Goal: Obtain resource: Download file/media

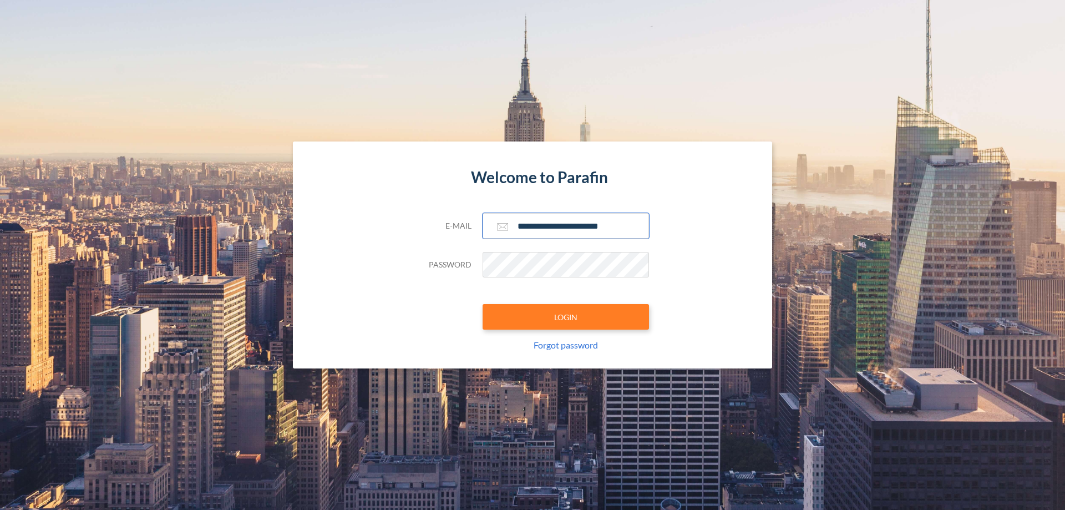
type input "**********"
click at [566, 317] on button "LOGIN" at bounding box center [566, 317] width 166 height 26
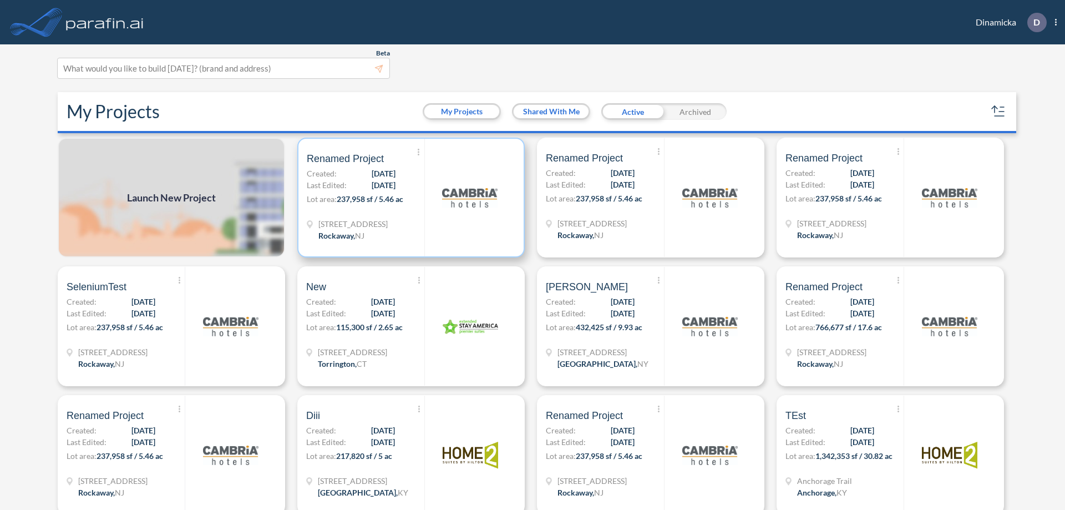
scroll to position [3, 0]
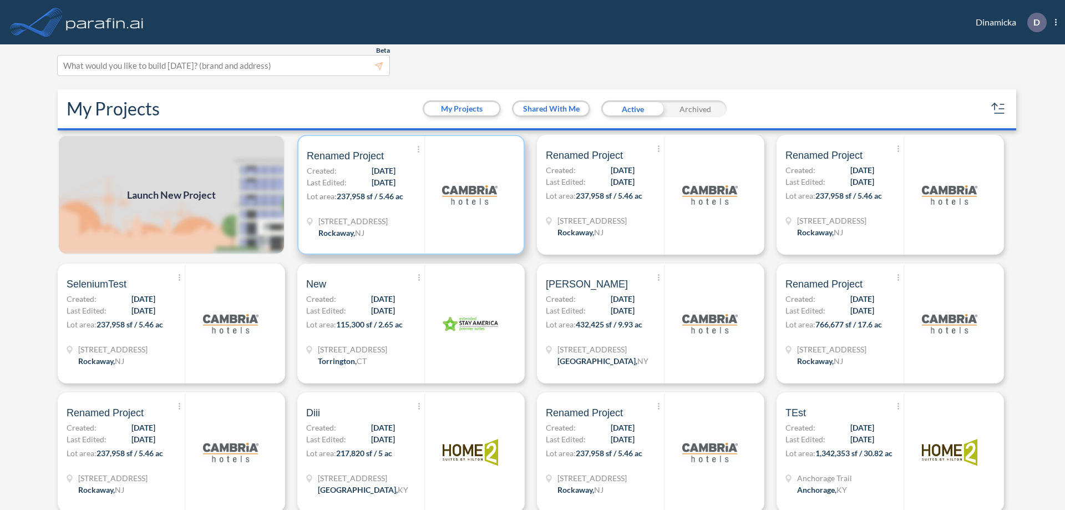
click at [409, 195] on p "Lot area: 237,958 sf / 5.46 ac" at bounding box center [366, 198] width 118 height 16
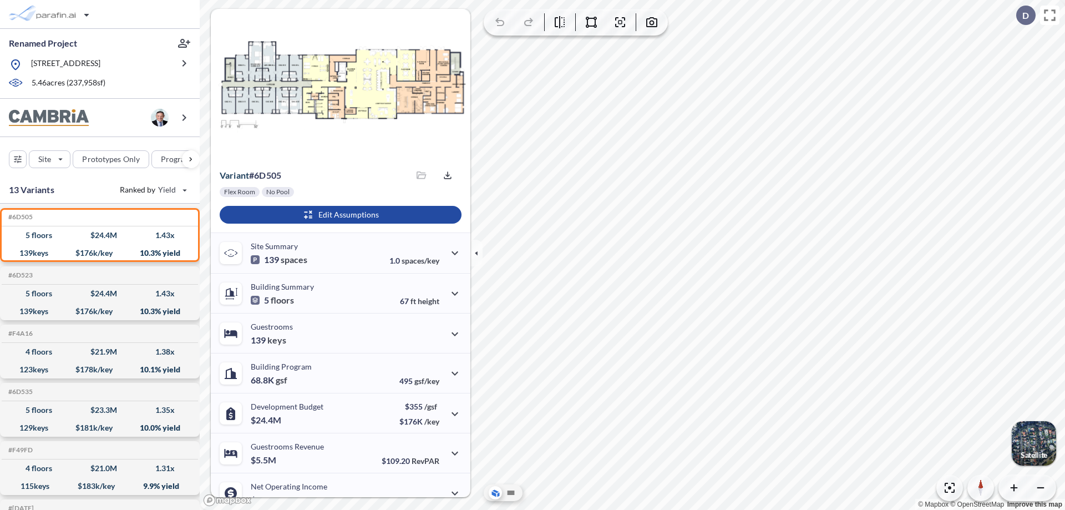
scroll to position [56, 0]
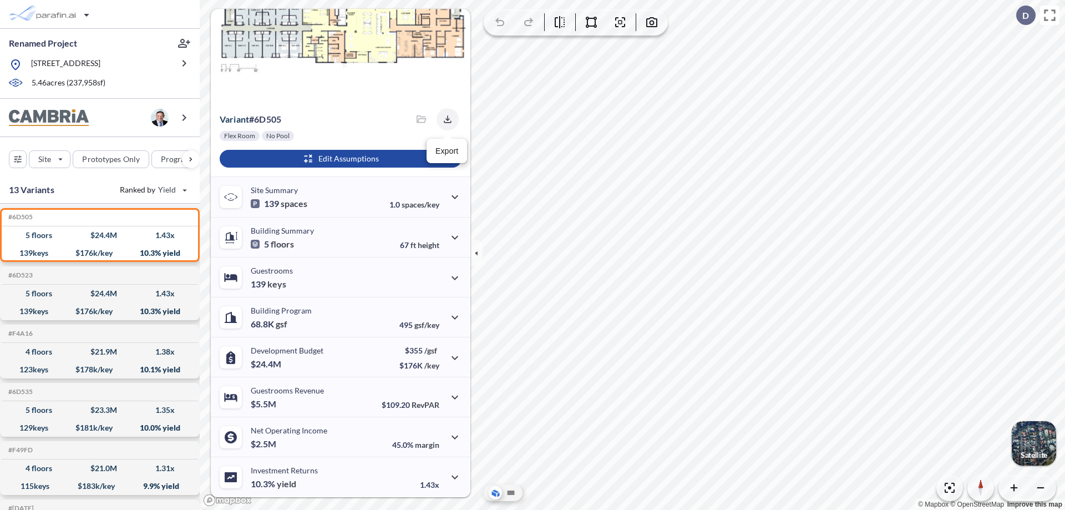
click at [444, 119] on icon "button" at bounding box center [447, 118] width 7 height 7
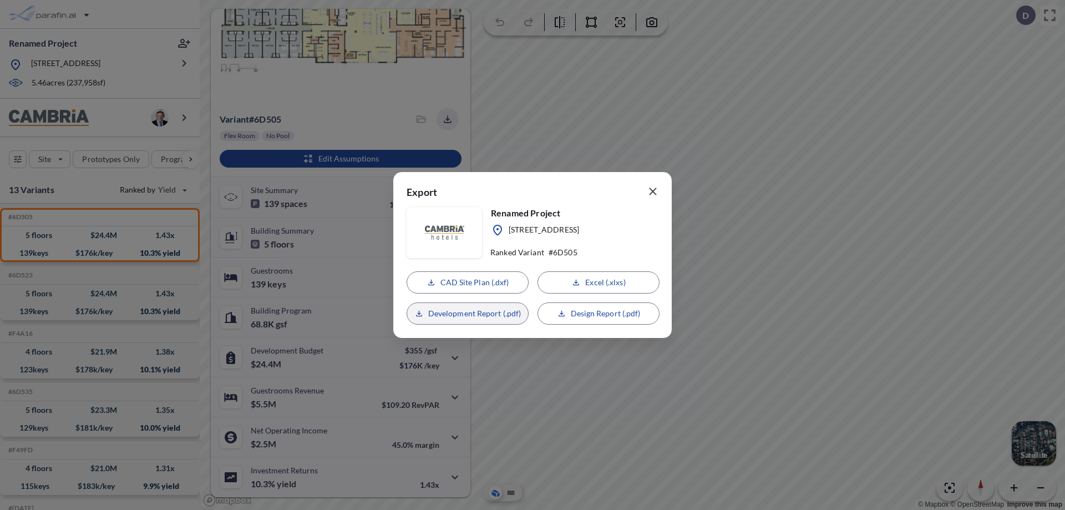
click at [468, 313] on p "Development Report (.pdf)" at bounding box center [474, 313] width 93 height 11
